Goal: Register for event/course

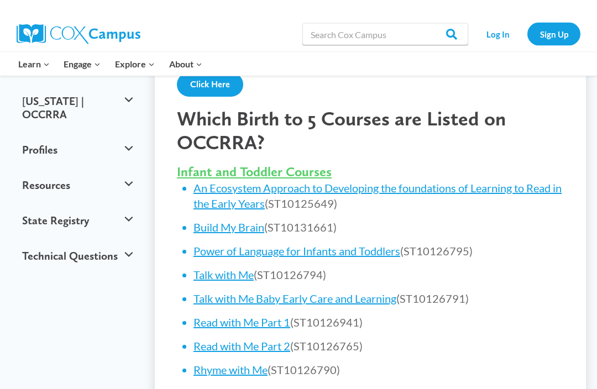
scroll to position [459, 0]
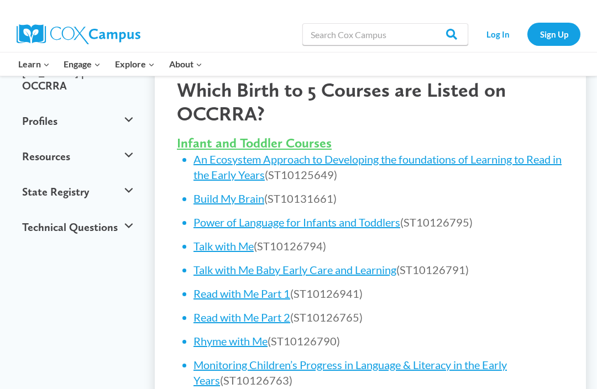
click at [320, 135] on span "Infant and Toddler Courses" at bounding box center [254, 143] width 155 height 16
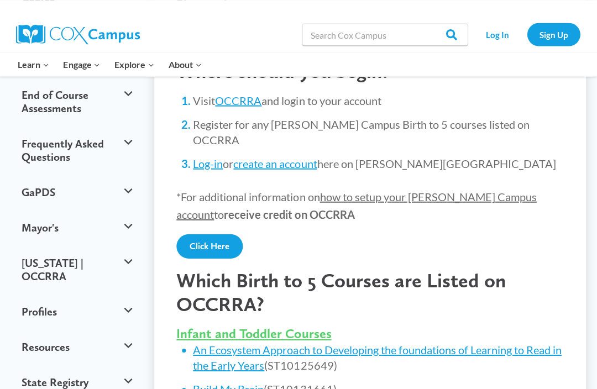
scroll to position [268, 0]
click at [332, 343] on link "An Ecosystem Approach to Developing the foundations of Learning to Read in the …" at bounding box center [378, 357] width 368 height 29
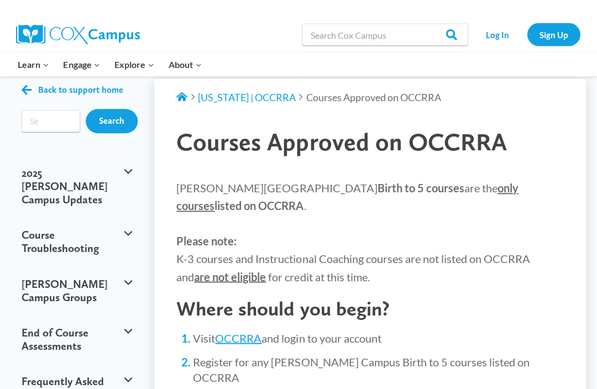
scroll to position [0, 0]
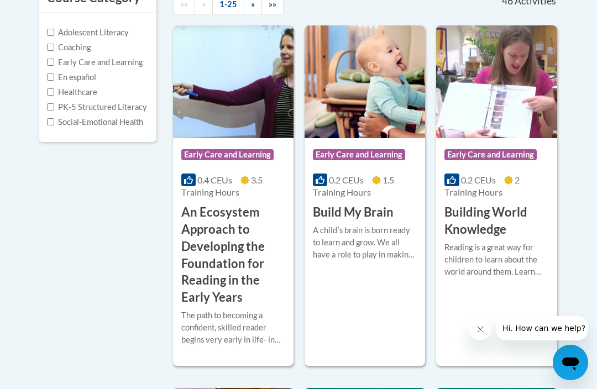
scroll to position [264, 0]
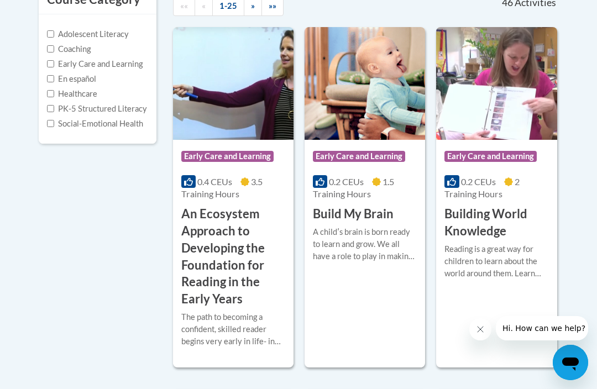
click at [383, 154] on span "Early Care and Learning" at bounding box center [359, 156] width 92 height 11
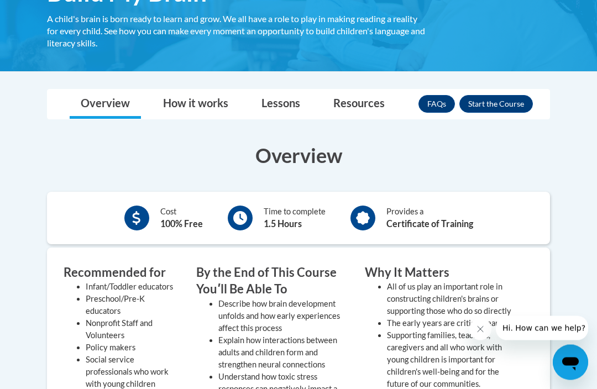
scroll to position [219, 0]
click at [501, 105] on button "Enroll" at bounding box center [497, 104] width 74 height 18
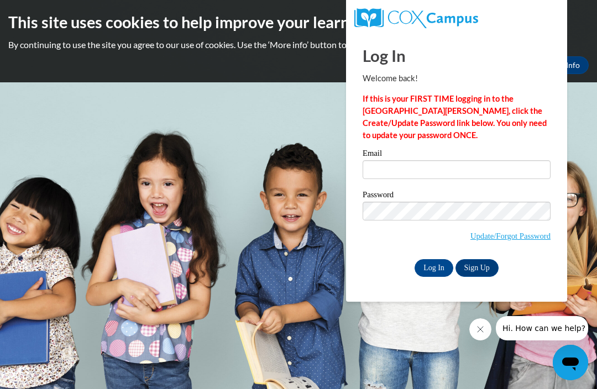
click at [402, 170] on input "Email" at bounding box center [457, 169] width 188 height 19
click at [265, 190] on body "This site uses cookies to help improve your learning experience. By continuing …" at bounding box center [298, 194] width 597 height 389
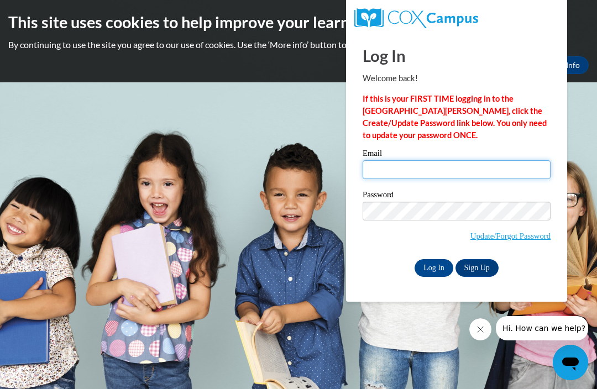
click at [391, 160] on input "Email" at bounding box center [457, 169] width 188 height 19
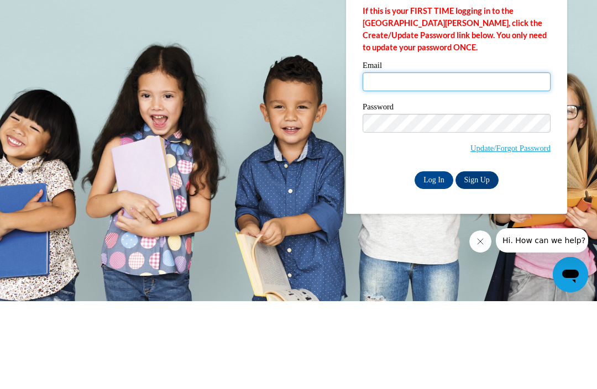
type input "Renaillewis@gmail.com"
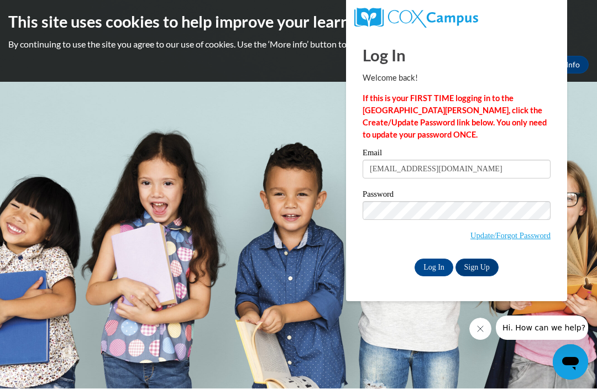
click at [492, 259] on link "Sign Up" at bounding box center [477, 268] width 43 height 18
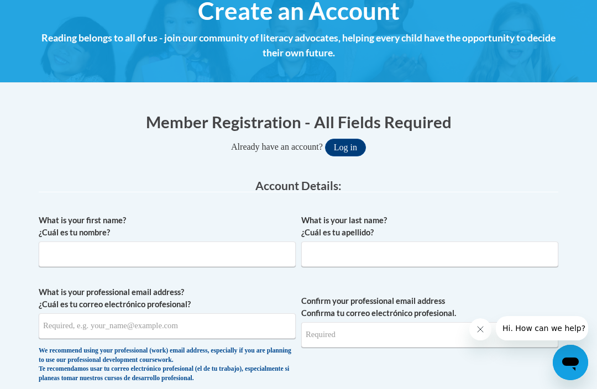
scroll to position [139, 0]
click at [142, 248] on input "What is your first name? ¿Cuál es tu nombre?" at bounding box center [167, 254] width 257 height 25
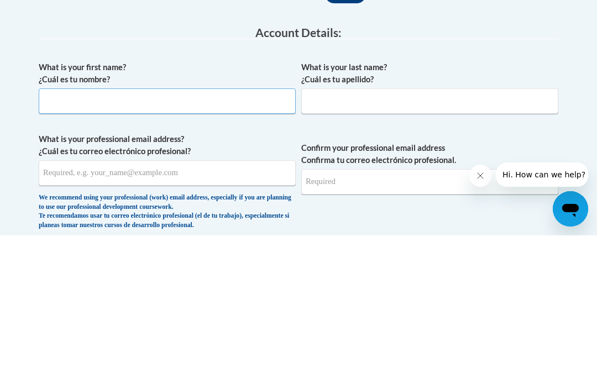
type input "Renail"
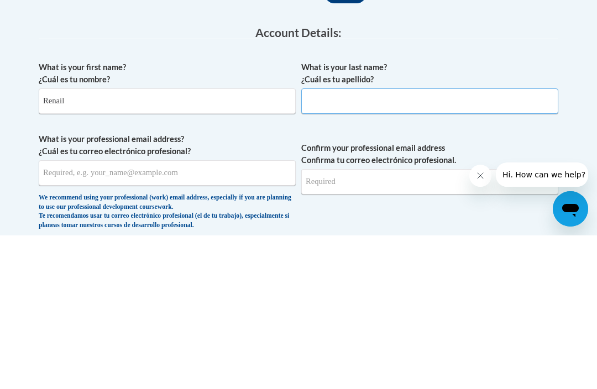
click at [402, 242] on input "What is your last name? ¿Cuál es tu apellido?" at bounding box center [429, 254] width 257 height 25
type input "[PERSON_NAME]"
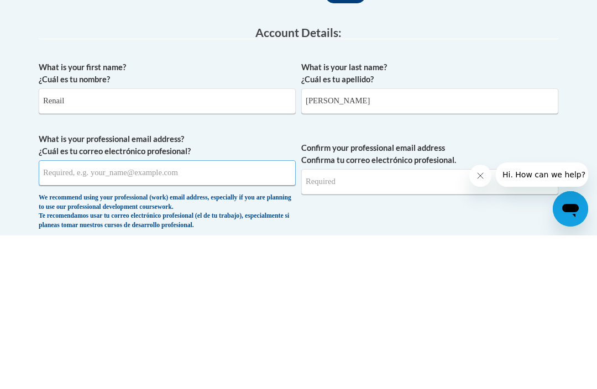
click at [196, 314] on input "What is your professional email address? ¿Cuál es tu correo electrónico profesi…" at bounding box center [167, 326] width 257 height 25
type input "[EMAIL_ADDRESS][DOMAIN_NAME]"
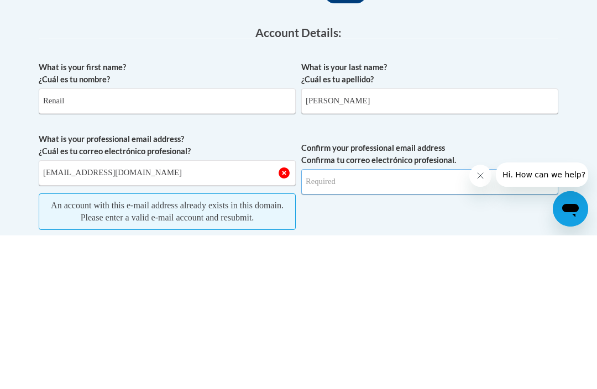
click at [381, 323] on input "Confirm your professional email address Confirma tu correo electrónico profesio…" at bounding box center [429, 335] width 257 height 25
type input "[EMAIL_ADDRESS][DOMAIN_NAME]"
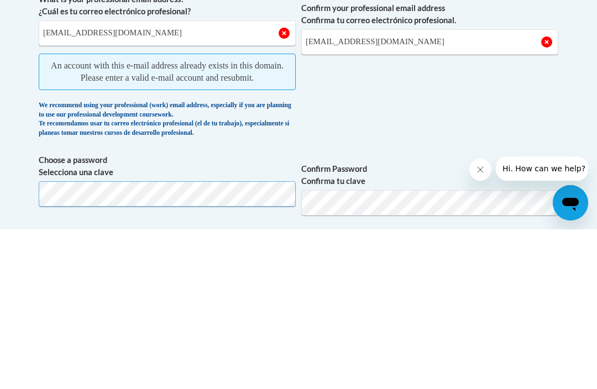
scroll to position [273, 0]
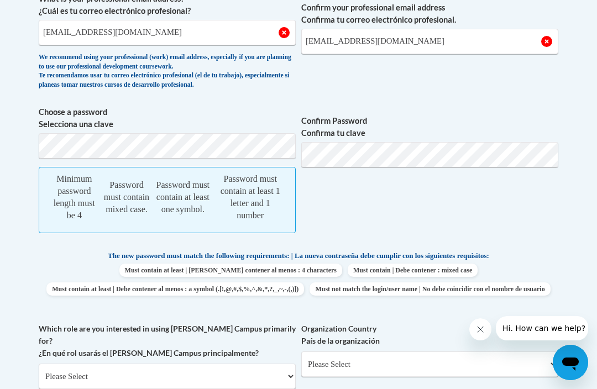
click at [425, 106] on span "Confirm Password Confirma tu clave" at bounding box center [429, 175] width 257 height 138
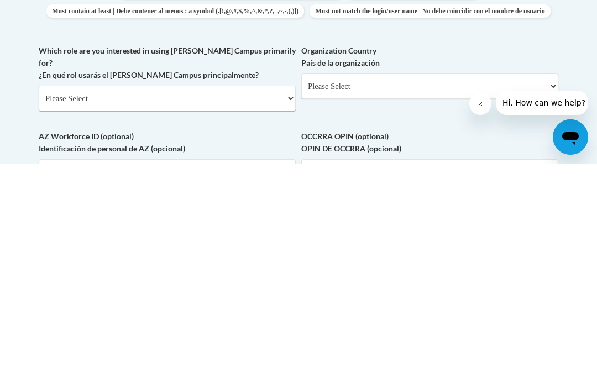
scroll to position [449, 0]
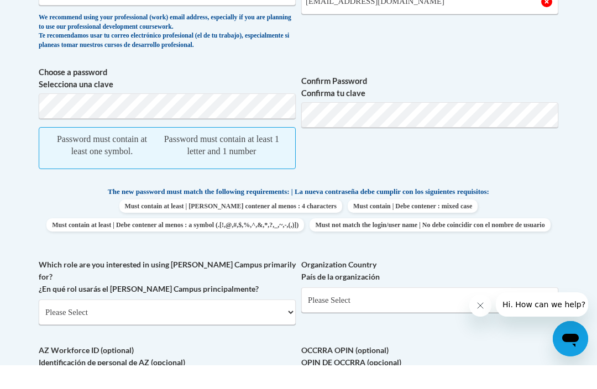
click at [524, 90] on span "Confirm Password Confirma tu clave" at bounding box center [429, 147] width 257 height 114
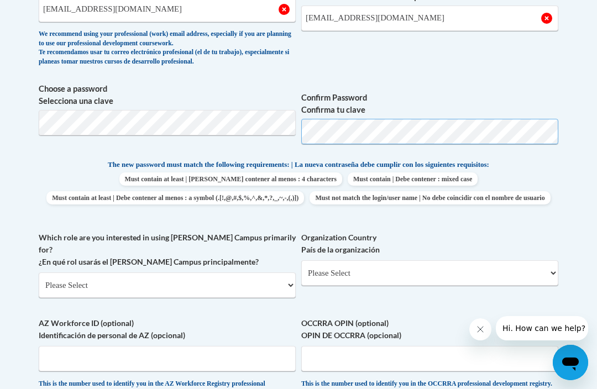
scroll to position [456, 0]
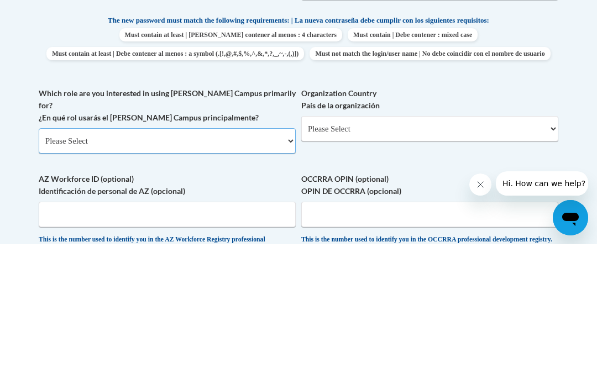
click at [293, 273] on select "Please Select College/University | Colegio/Universidad Community/Nonprofit Part…" at bounding box center [167, 285] width 257 height 25
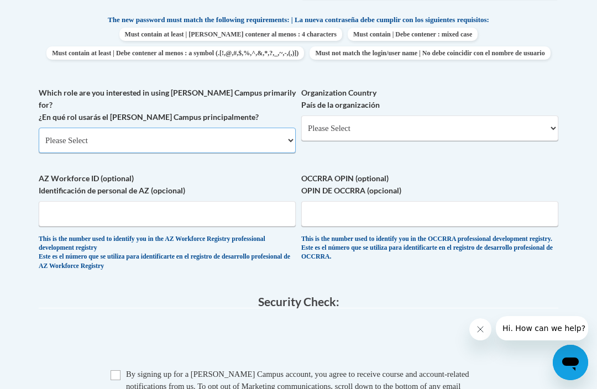
select select "3271ce3a-a928-4b91-bcec-7d68f79f4f34"
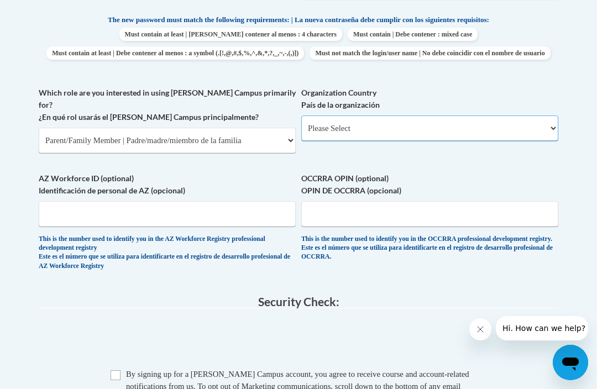
click at [549, 126] on select "Please Select [GEOGRAPHIC_DATA] | [GEOGRAPHIC_DATA] Outside of [GEOGRAPHIC_DATA…" at bounding box center [429, 128] width 257 height 25
select select "ad49bcad-a171-4b2e-b99c-48b446064914"
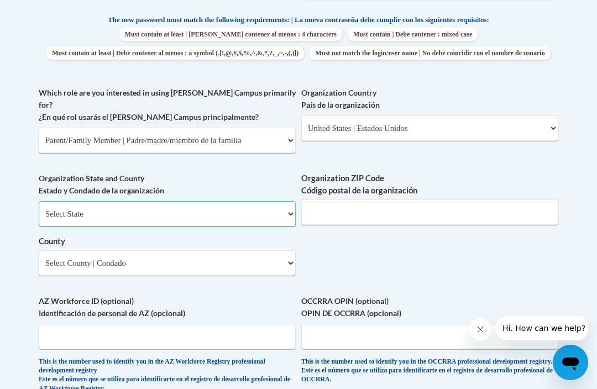
click at [293, 201] on select "Select State [US_STATE] [US_STATE] [US_STATE] [US_STATE] [US_STATE] [US_STATE] …" at bounding box center [167, 213] width 257 height 25
select select "[US_STATE]"
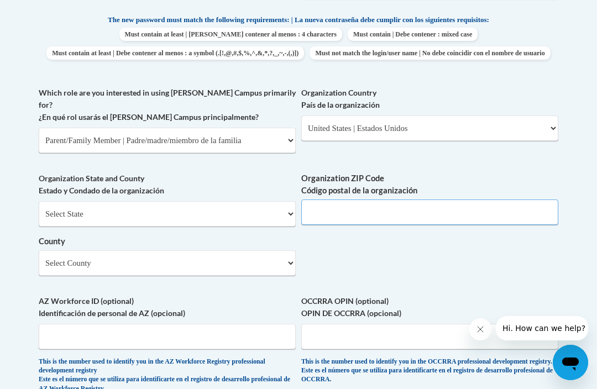
click at [384, 200] on input "Organization ZIP Code Código postal de la organización" at bounding box center [429, 212] width 257 height 25
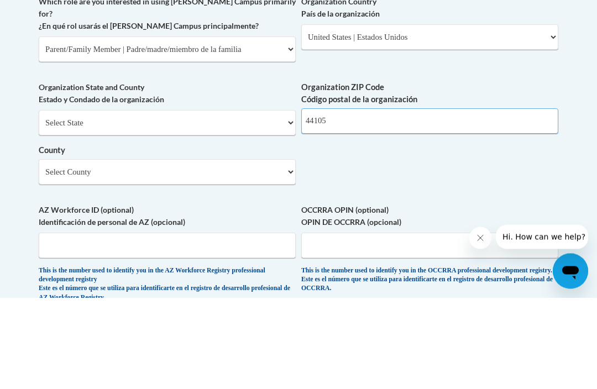
type input "44105"
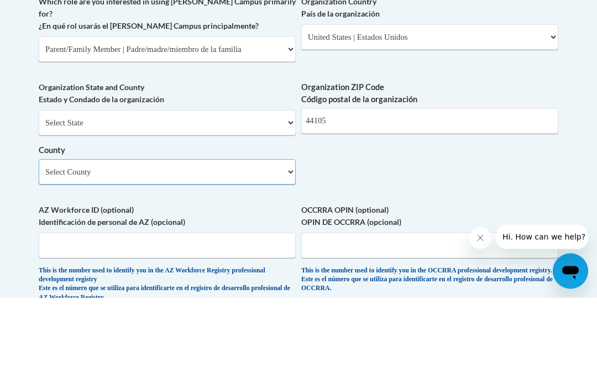
click at [154, 251] on select "Select County [PERSON_NAME][GEOGRAPHIC_DATA] [GEOGRAPHIC_DATA] [GEOGRAPHIC_DATA…" at bounding box center [167, 263] width 257 height 25
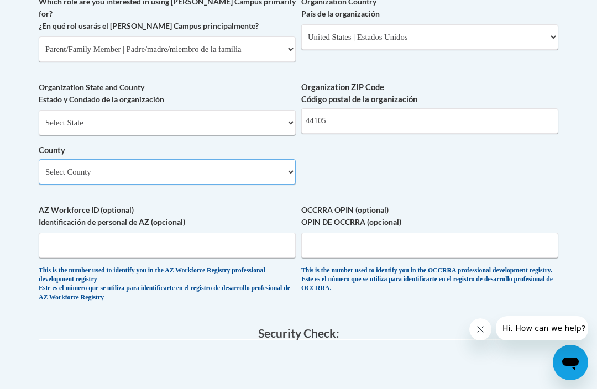
select select "Cuyahoga"
click at [366, 233] on input "OCCRRA OPIN (optional) OPIN DE OCCRRA (opcional)" at bounding box center [429, 245] width 257 height 25
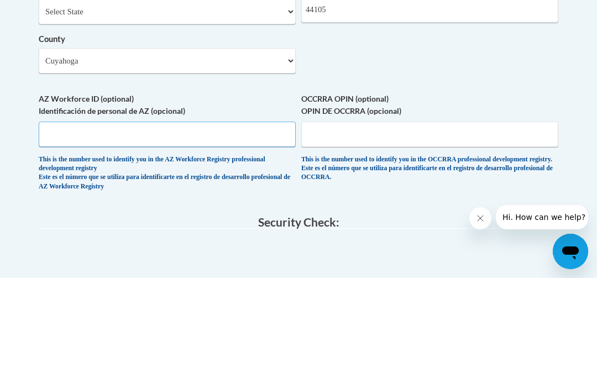
click at [132, 233] on input "AZ Workforce ID (optional) Identificación de personal de AZ (opcional)" at bounding box center [167, 245] width 257 height 25
click at [370, 233] on input "OCCRRA OPIN (optional) OPIN DE OCCRRA (opcional)" at bounding box center [429, 245] width 257 height 25
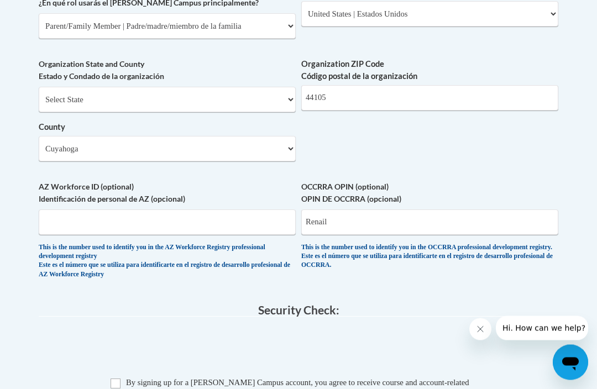
scroll to position [716, 0]
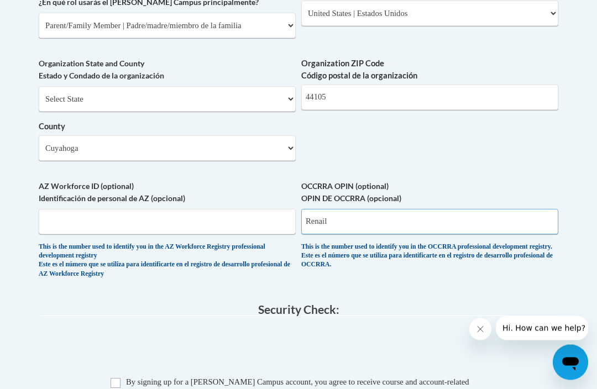
click at [357, 210] on input "Renail" at bounding box center [429, 222] width 257 height 25
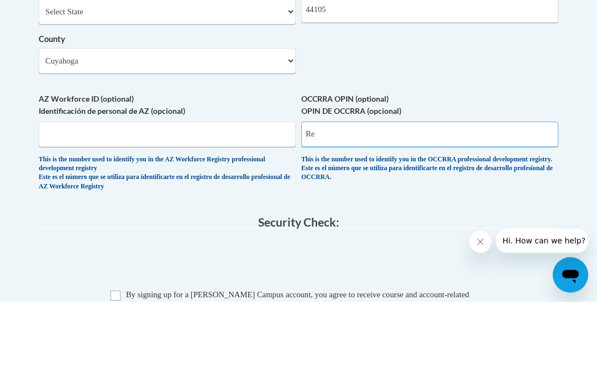
type input "R"
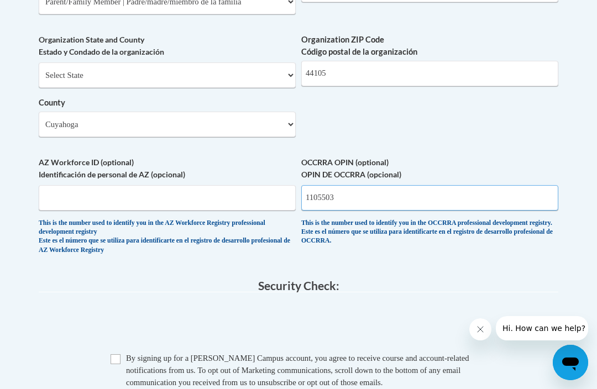
scroll to position [740, 0]
click at [350, 186] on input "1105503" at bounding box center [429, 198] width 257 height 25
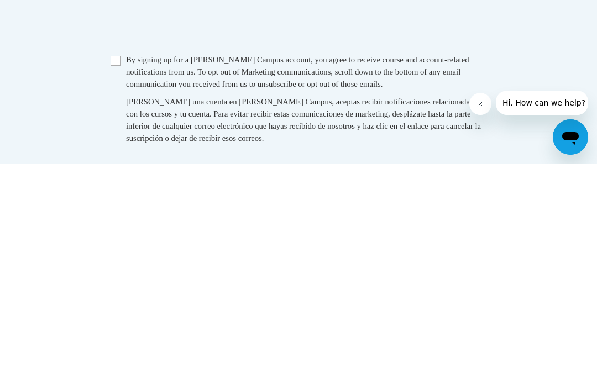
scroll to position [820, 0]
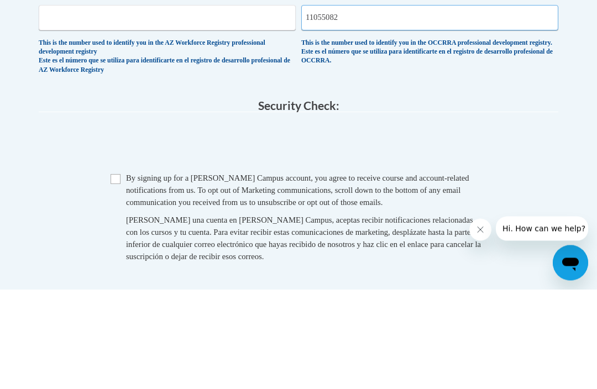
type input "11055082"
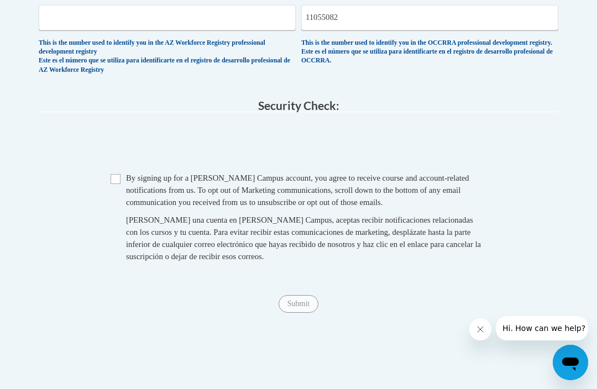
click at [120, 174] on input "Checkbox" at bounding box center [116, 179] width 10 height 10
checkbox input "true"
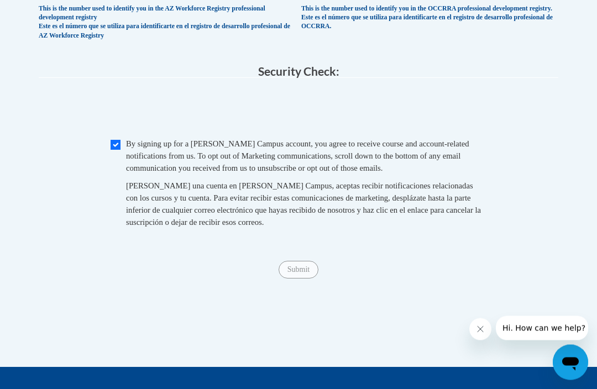
scroll to position [949, 0]
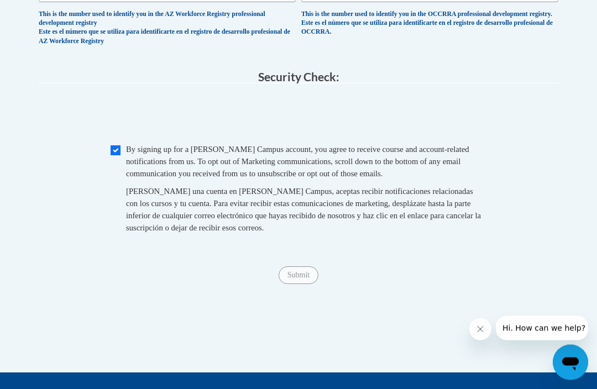
click at [305, 271] on span "Submit" at bounding box center [299, 275] width 40 height 9
click at [317, 267] on div "Submit Submit" at bounding box center [299, 276] width 520 height 18
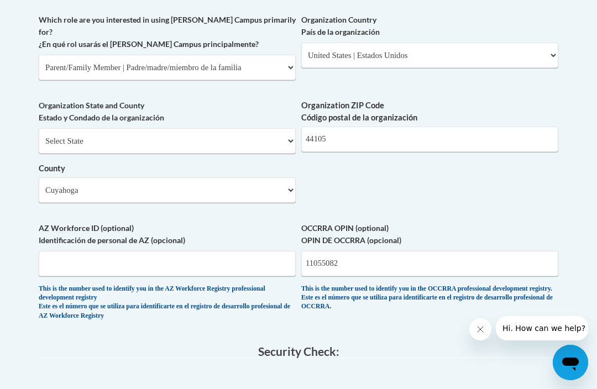
scroll to position [673, 0]
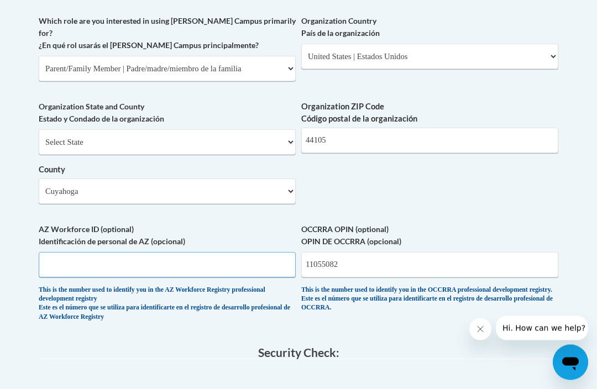
click at [203, 253] on input "AZ Workforce ID (optional) Identificación de personal de AZ (opcional)" at bounding box center [167, 265] width 257 height 25
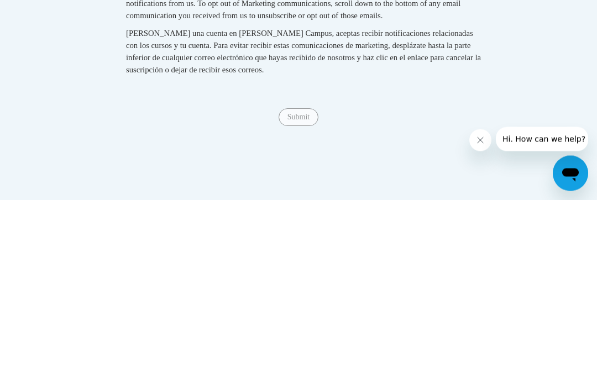
scroll to position [919, 0]
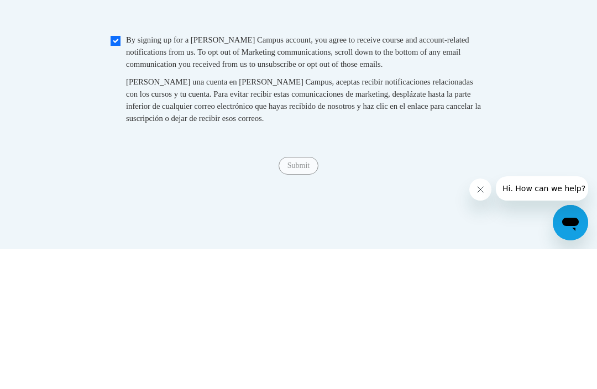
type input "11055082"
click at [315, 301] on span "Submit" at bounding box center [299, 305] width 40 height 9
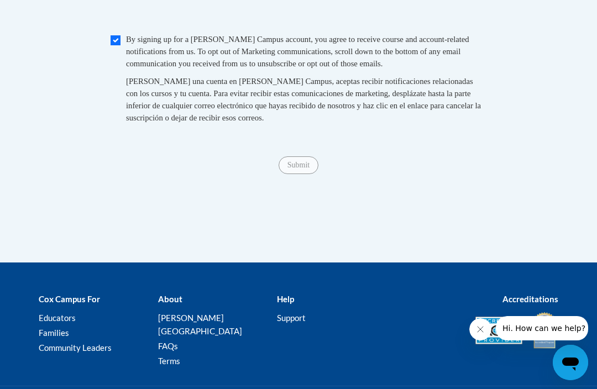
click at [311, 160] on span "Submit" at bounding box center [299, 164] width 40 height 9
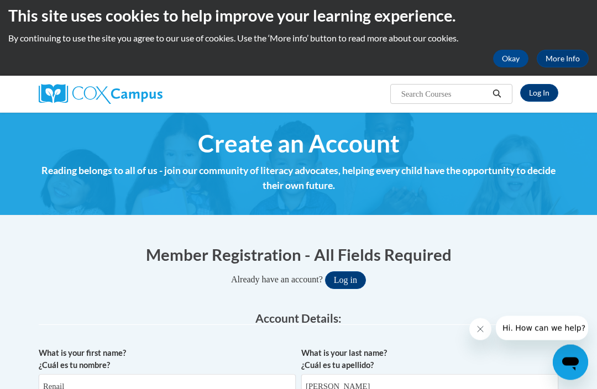
scroll to position [7, 0]
click at [360, 285] on button "Log in" at bounding box center [345, 281] width 41 height 18
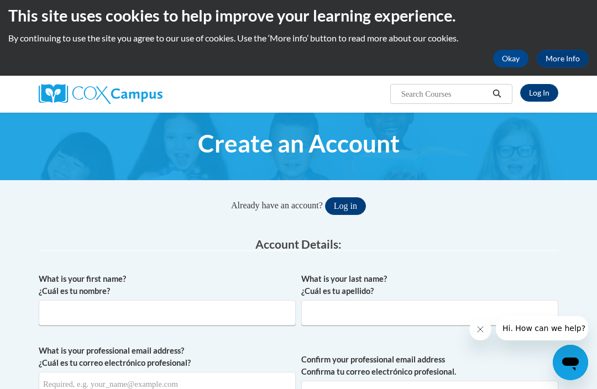
scroll to position [6, 0]
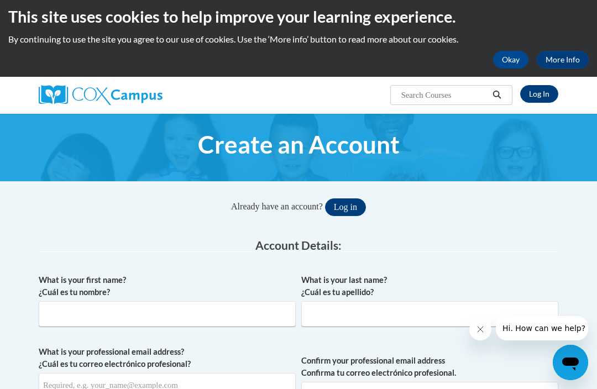
click at [353, 206] on button "Log in" at bounding box center [345, 208] width 41 height 18
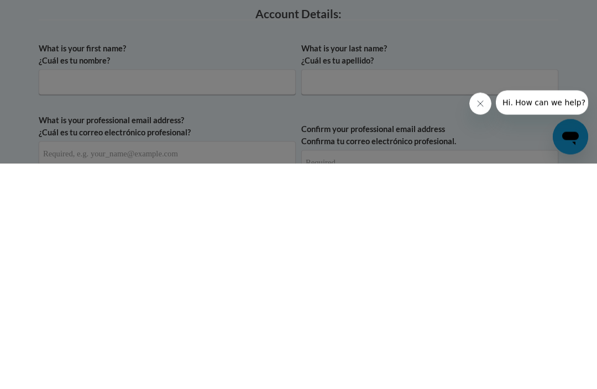
scroll to position [0, 0]
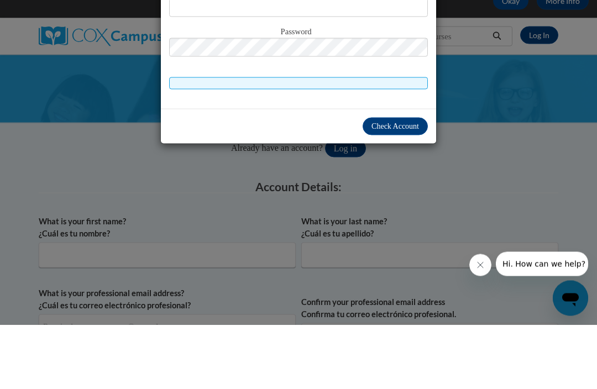
click at [402, 186] on span "Check Account" at bounding box center [396, 190] width 48 height 8
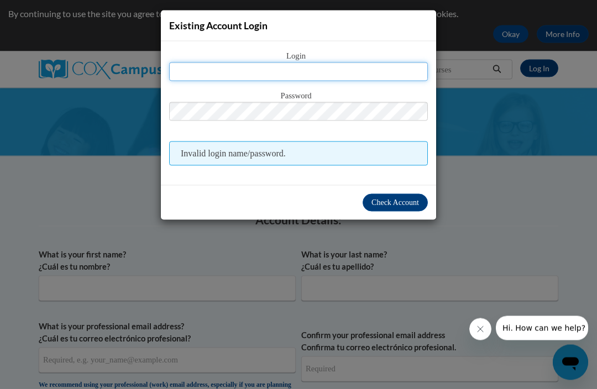
click at [316, 74] on input "text" at bounding box center [298, 72] width 259 height 19
type input "[EMAIL_ADDRESS][DOMAIN_NAME]"
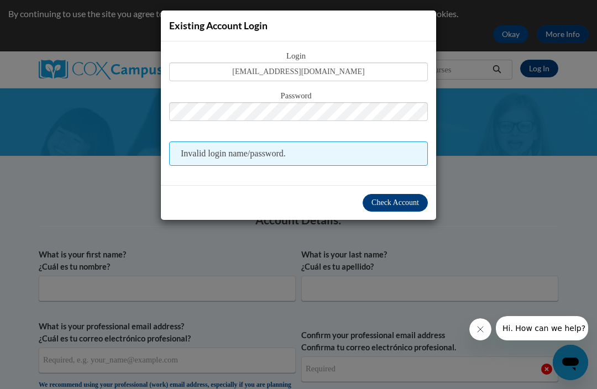
scroll to position [32, 0]
click at [370, 160] on span "Invalid login name/password." at bounding box center [298, 154] width 259 height 24
click at [414, 212] on button "Check Account" at bounding box center [395, 203] width 65 height 18
click at [402, 204] on span "Check Account" at bounding box center [396, 203] width 48 height 8
click at [413, 211] on button "Check Account" at bounding box center [395, 203] width 65 height 18
